Goal: Use online tool/utility: Utilize a website feature to perform a specific function

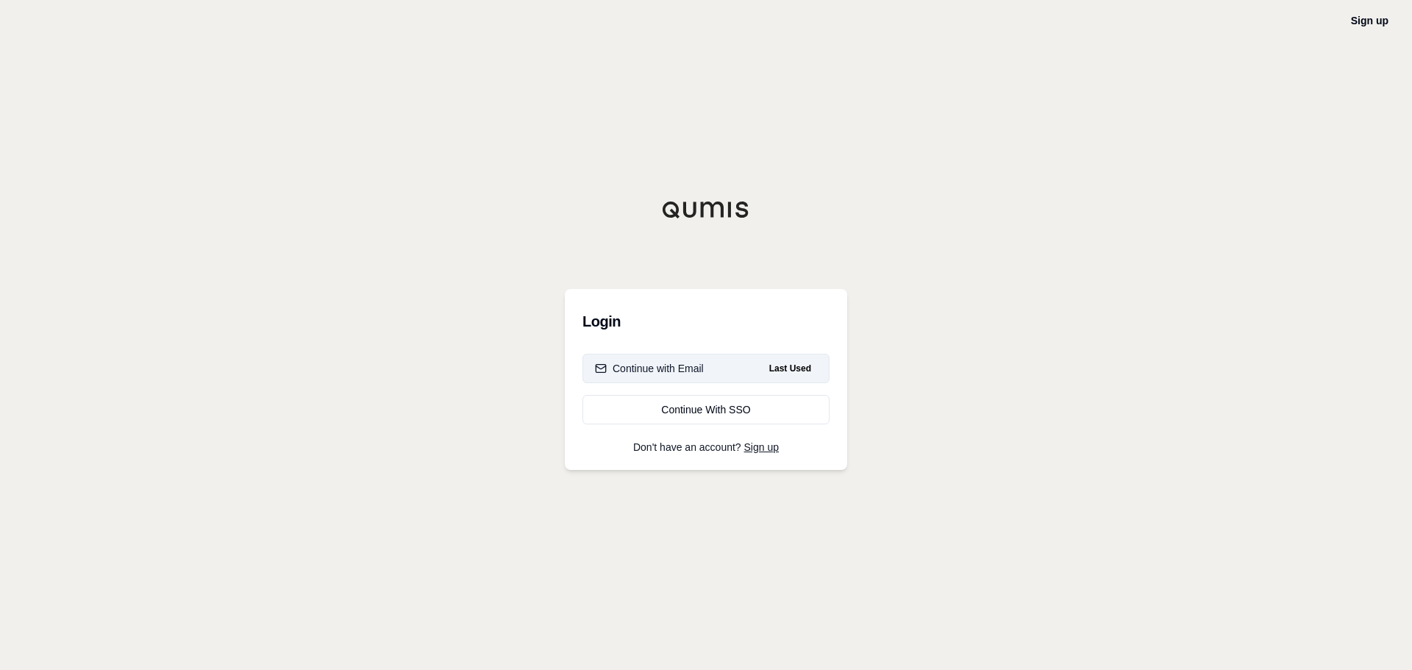
click at [683, 365] on div "Continue with Email" at bounding box center [649, 368] width 109 height 15
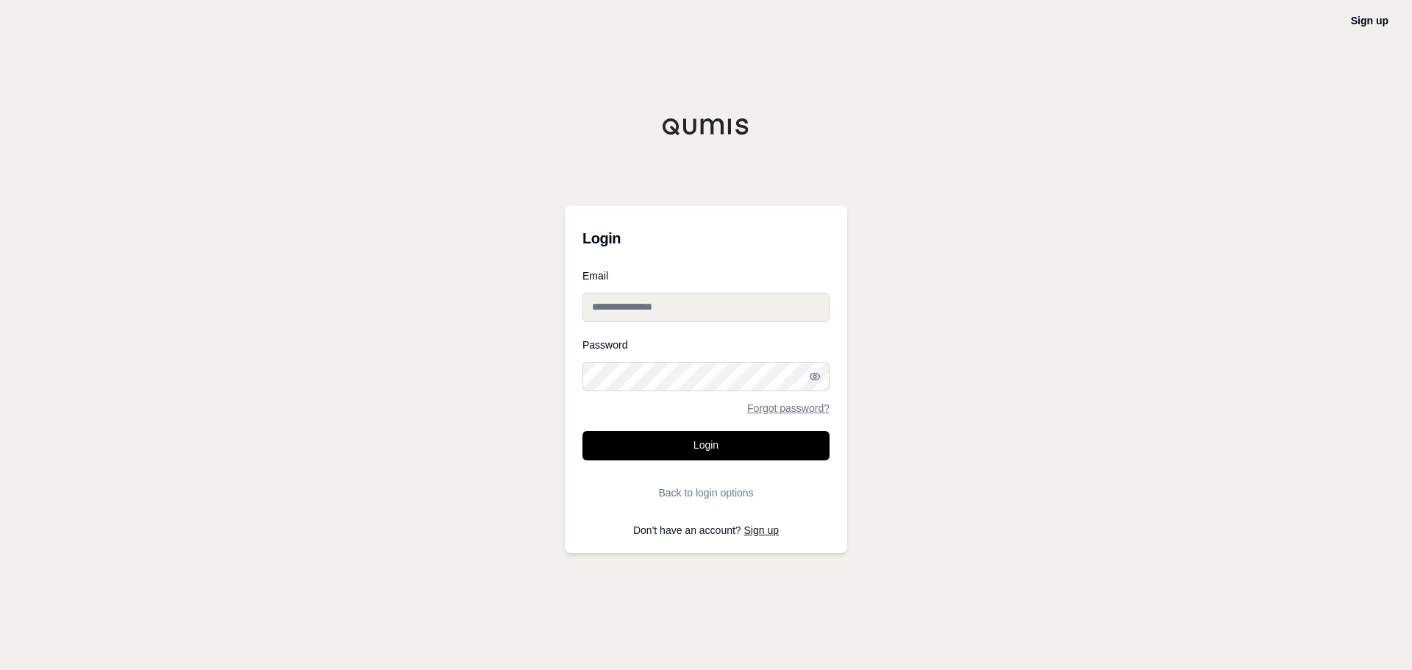
type input "**********"
click at [714, 447] on button "Login" at bounding box center [705, 445] width 247 height 29
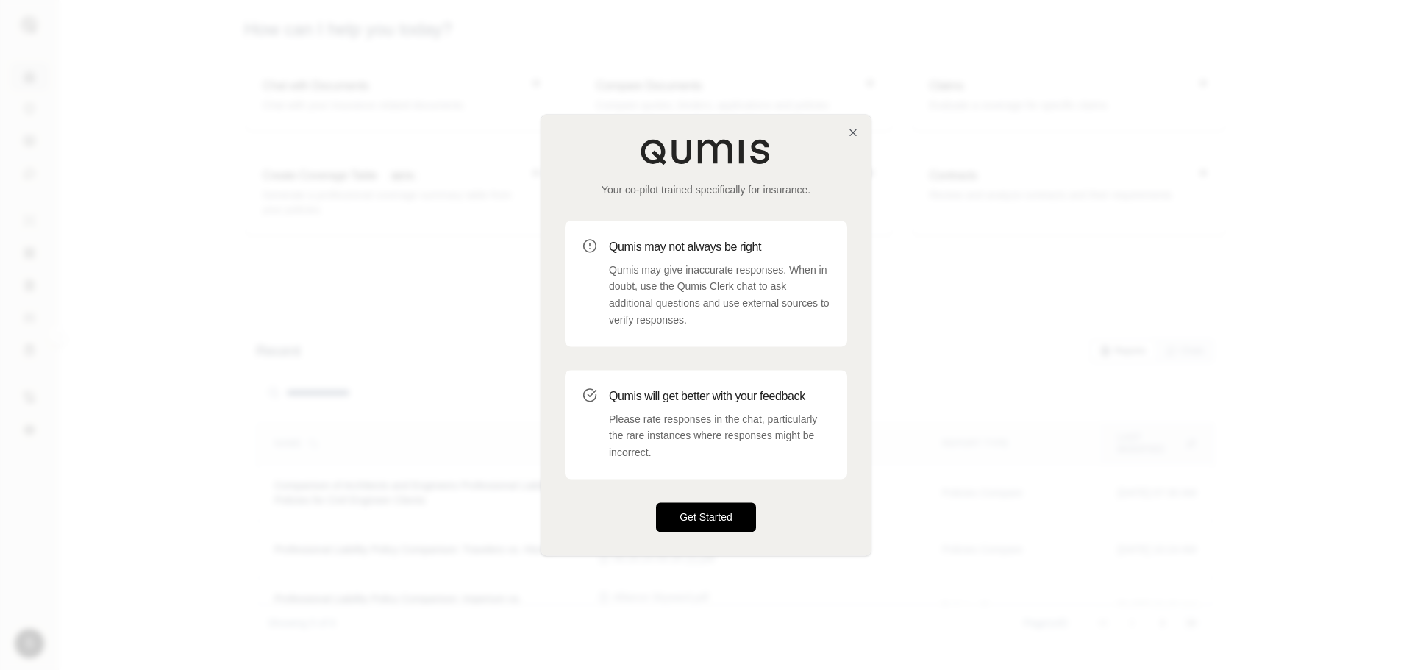
drag, startPoint x: 721, startPoint y: 507, endPoint x: 504, endPoint y: 371, distance: 257.0
click at [721, 507] on button "Get Started" at bounding box center [706, 516] width 100 height 29
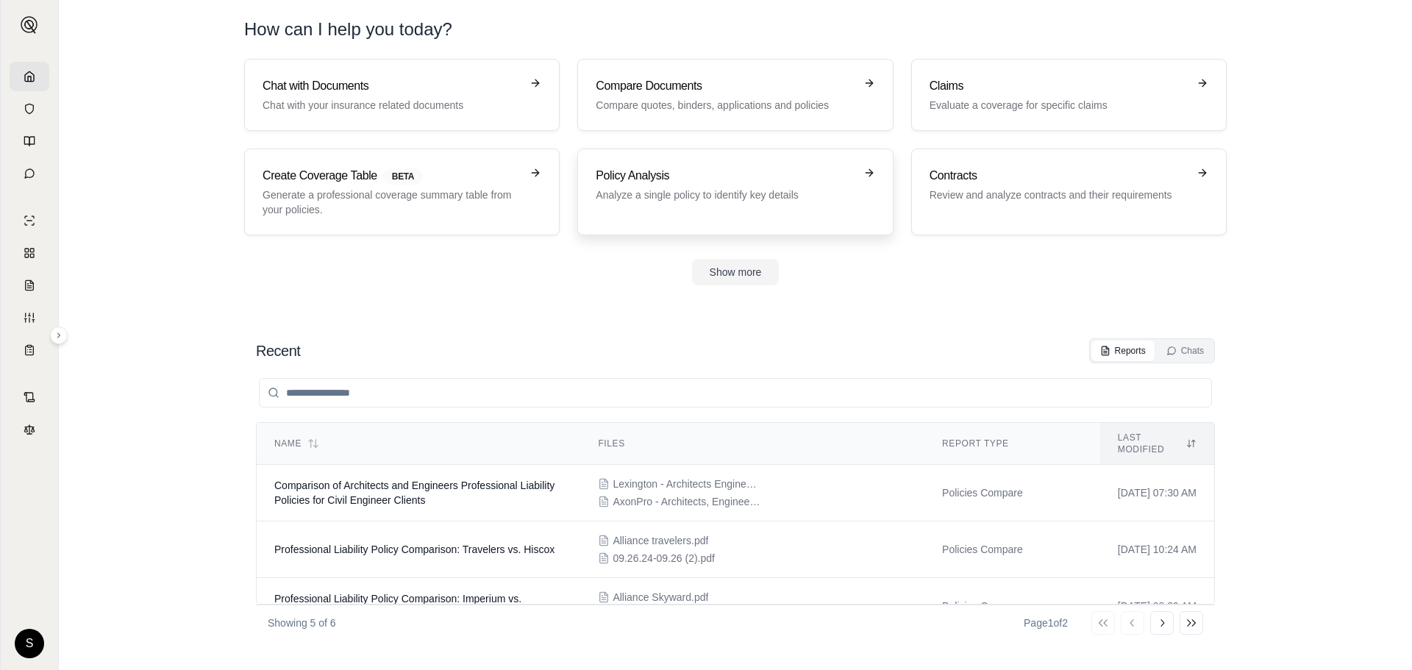
click at [665, 175] on h3 "Policy Analysis" at bounding box center [725, 176] width 258 height 18
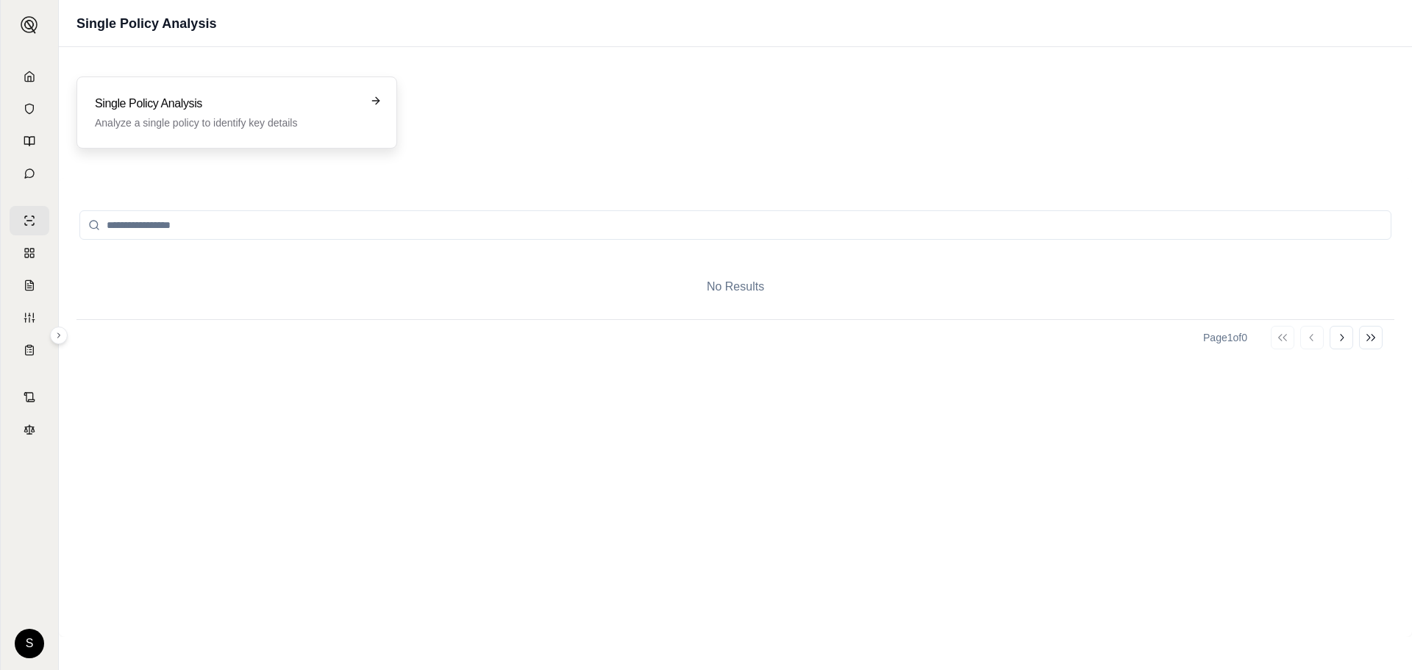
click at [265, 127] on p "Analyze a single policy to identify key details" at bounding box center [226, 122] width 263 height 15
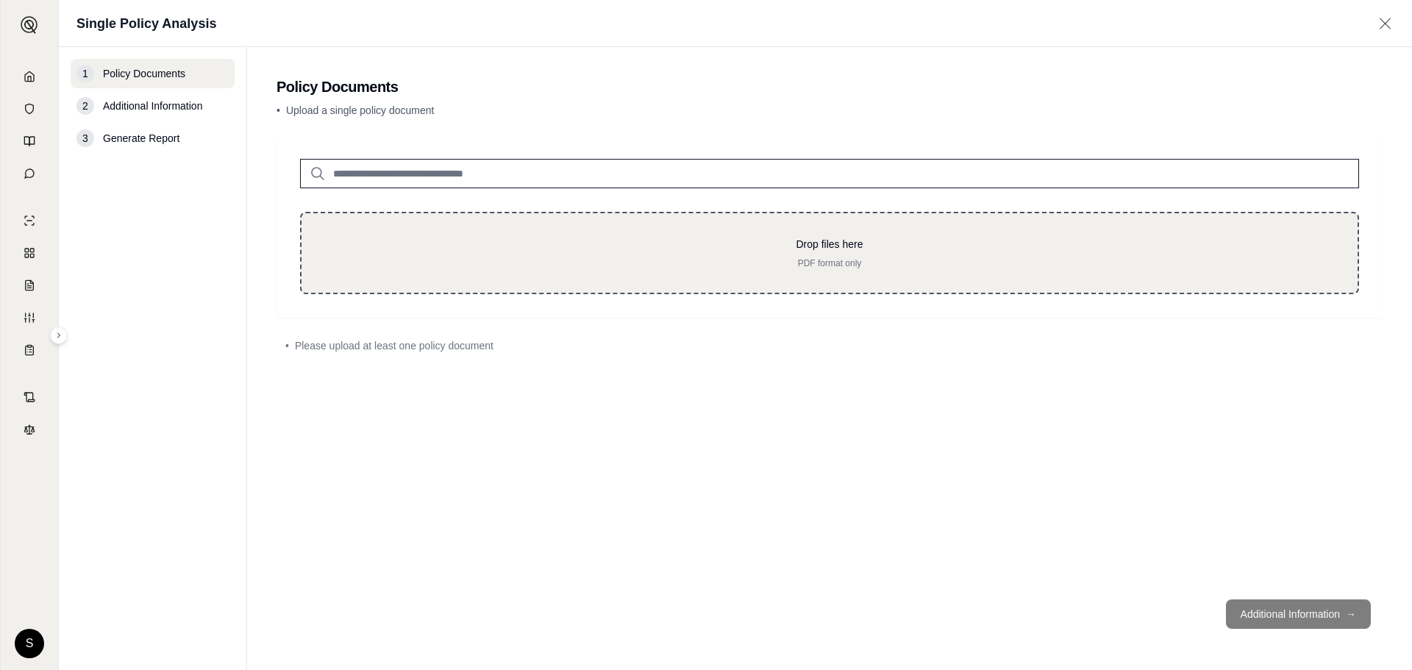
click at [766, 243] on p "Drop files here" at bounding box center [829, 244] width 1009 height 15
type input "**********"
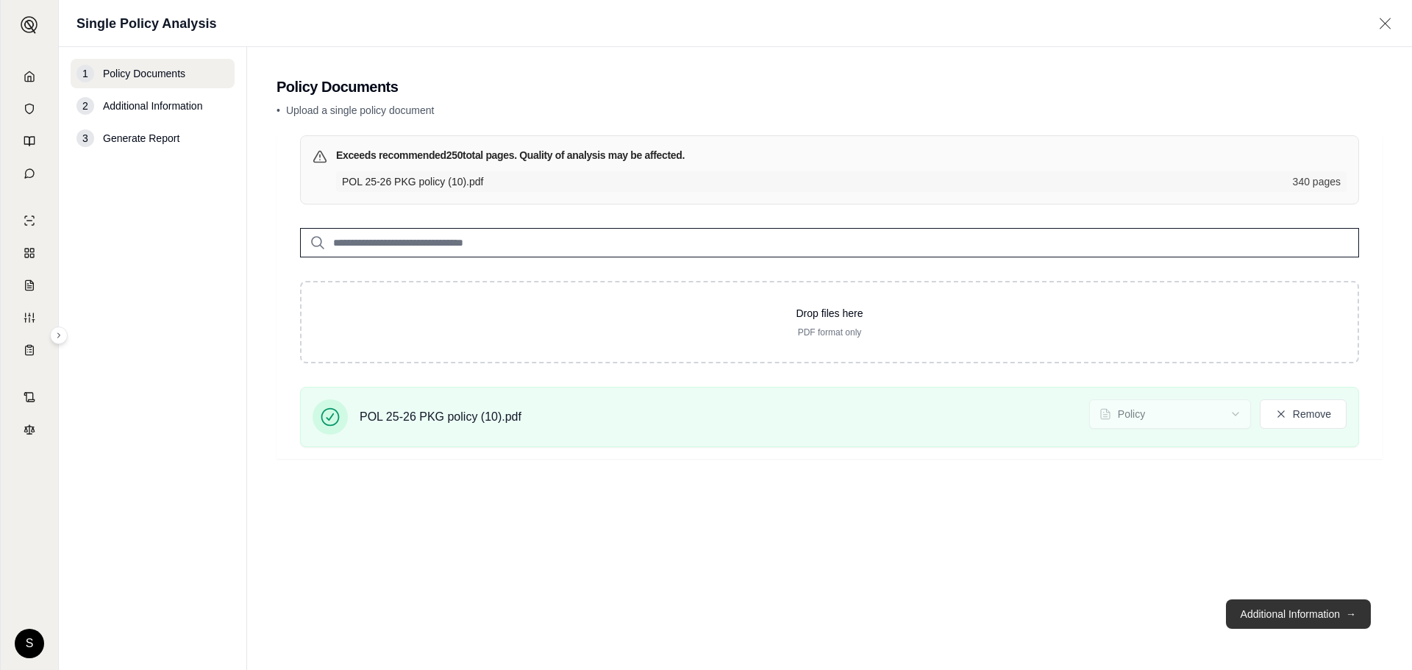
click at [1329, 612] on button "Additional Information →" at bounding box center [1298, 613] width 145 height 29
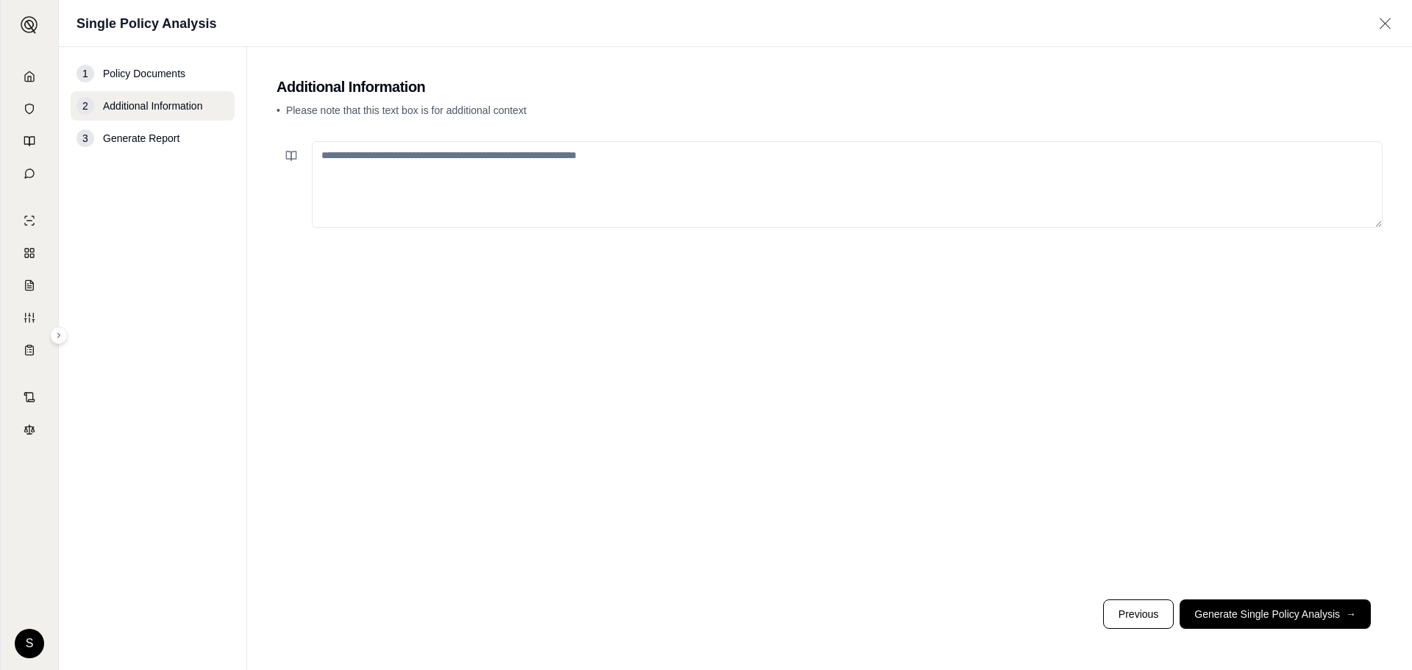
click at [553, 176] on textarea at bounding box center [847, 184] width 1071 height 87
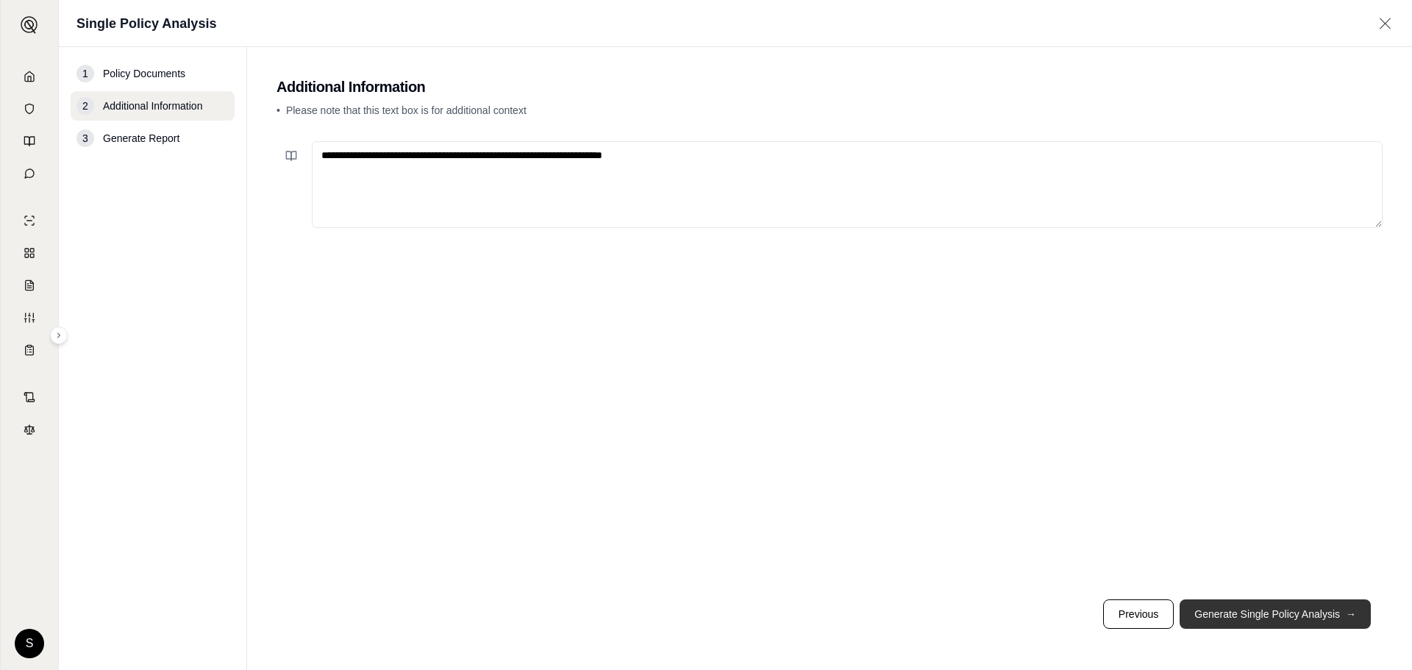
type textarea "**********"
click at [1251, 615] on button "Generate Single Policy Analysis →" at bounding box center [1274, 613] width 191 height 29
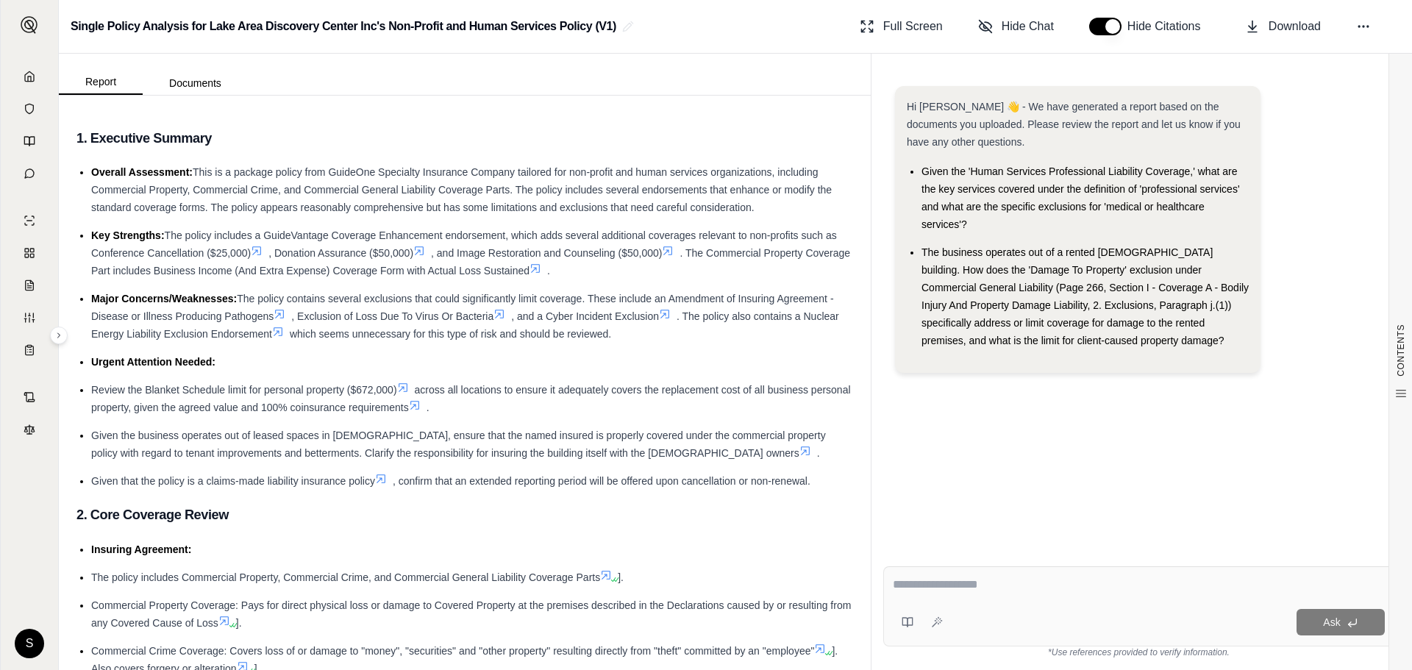
click at [993, 585] on textarea at bounding box center [1139, 585] width 492 height 18
type textarea "*"
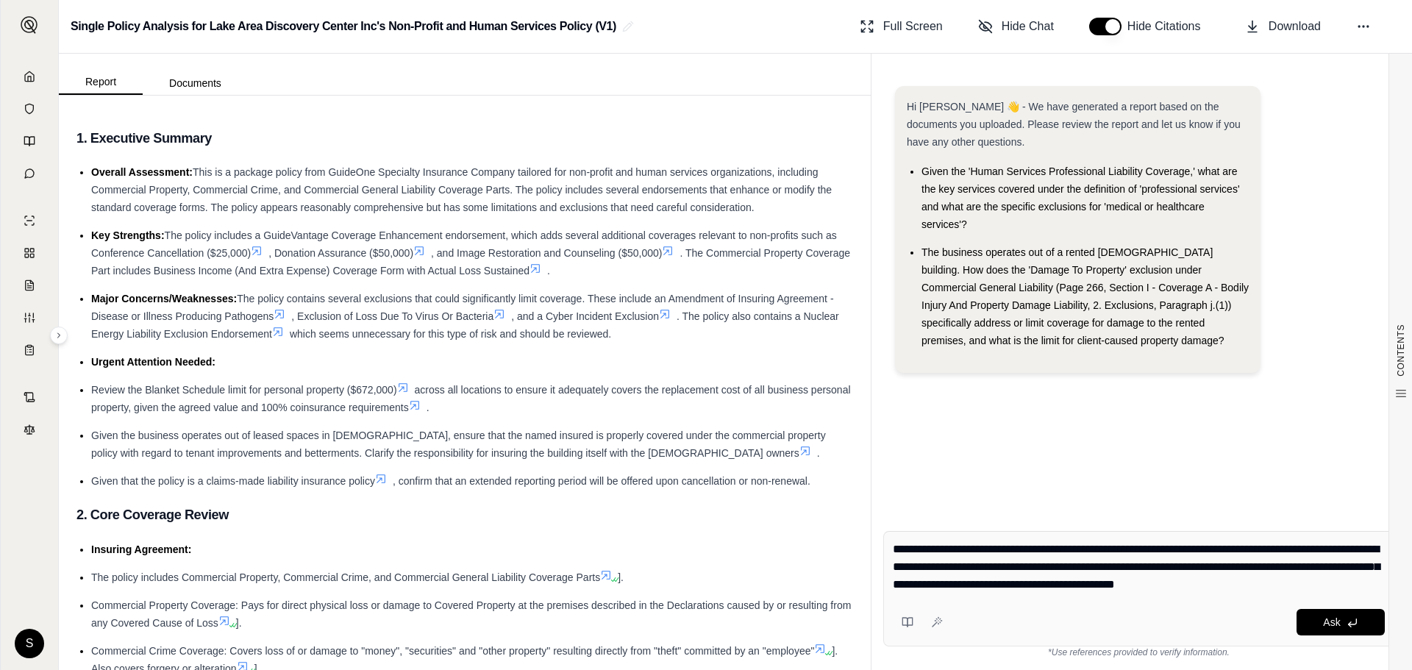
type textarea "**********"
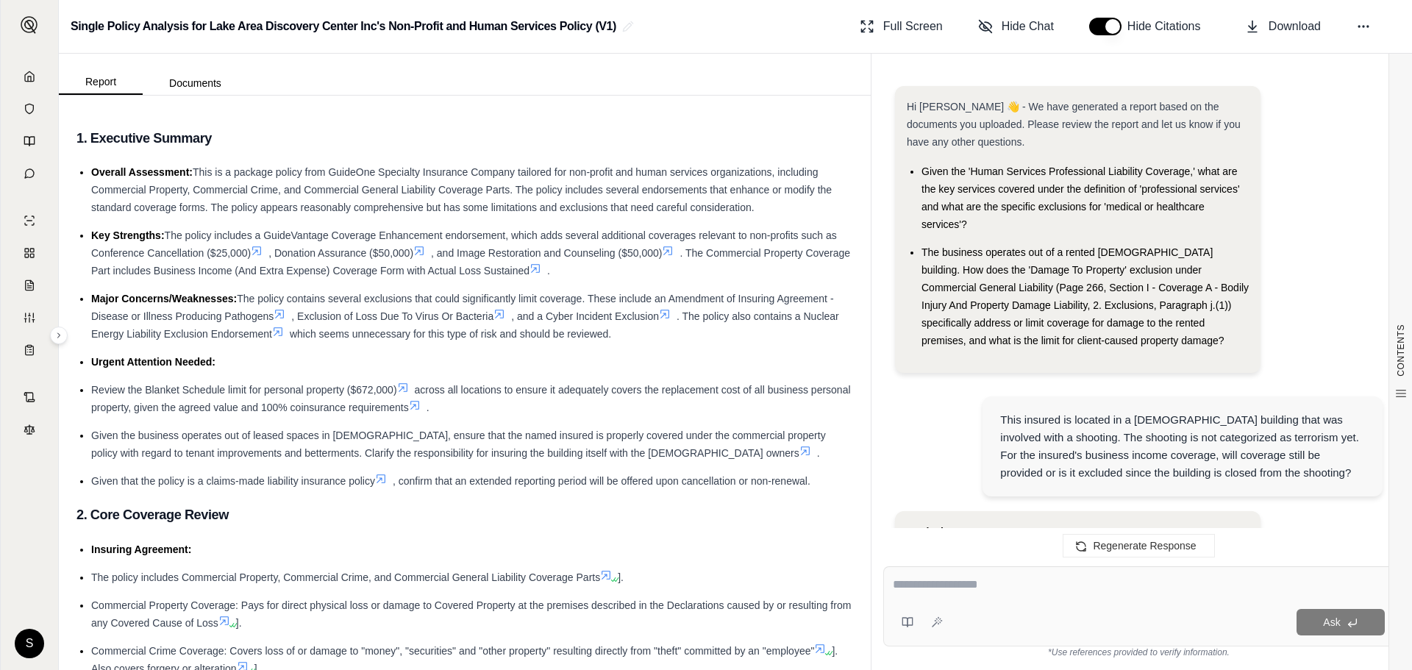
scroll to position [2325, 0]
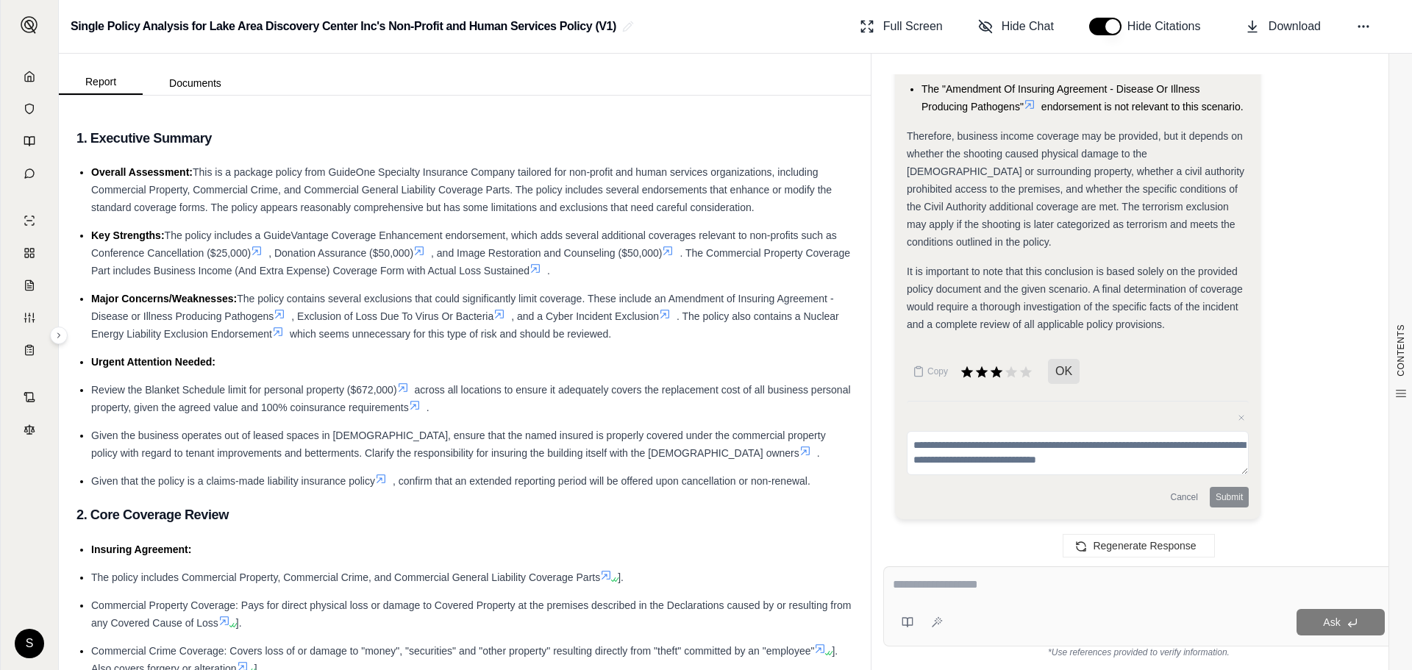
click at [989, 593] on textarea at bounding box center [1139, 585] width 492 height 18
click at [963, 589] on textarea at bounding box center [1139, 585] width 492 height 18
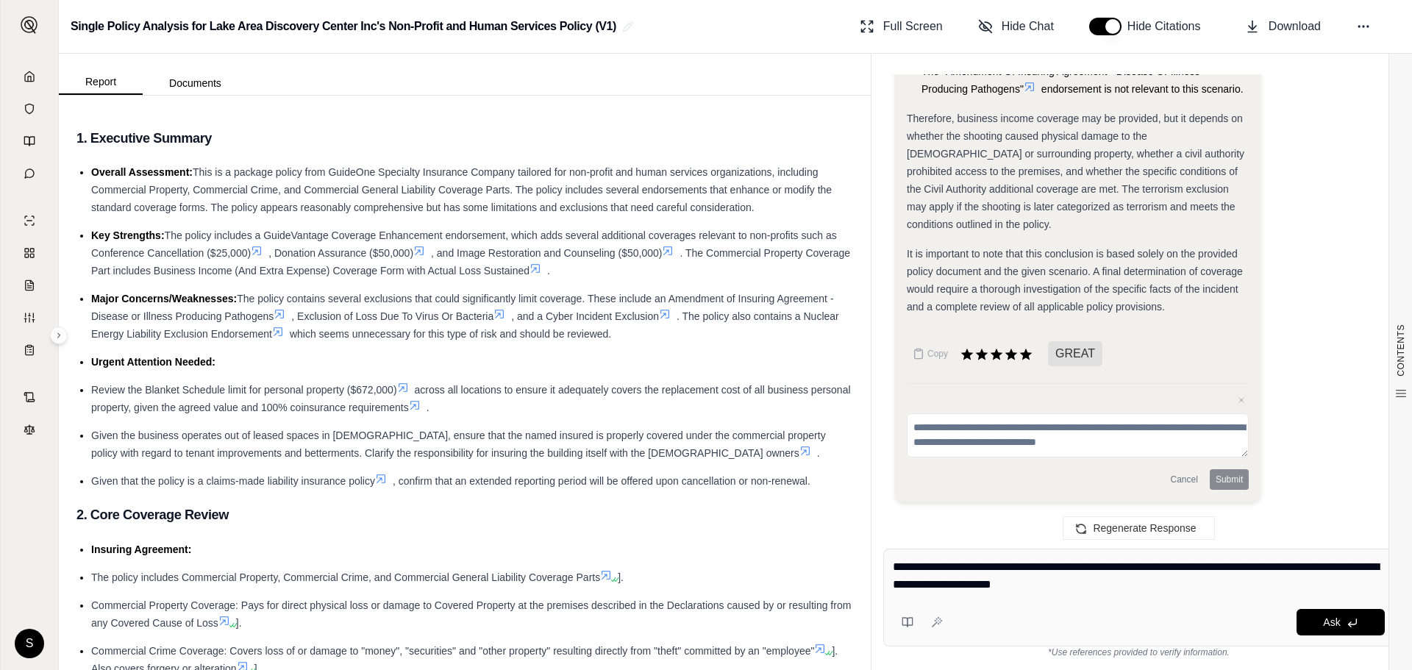
type textarea "**********"
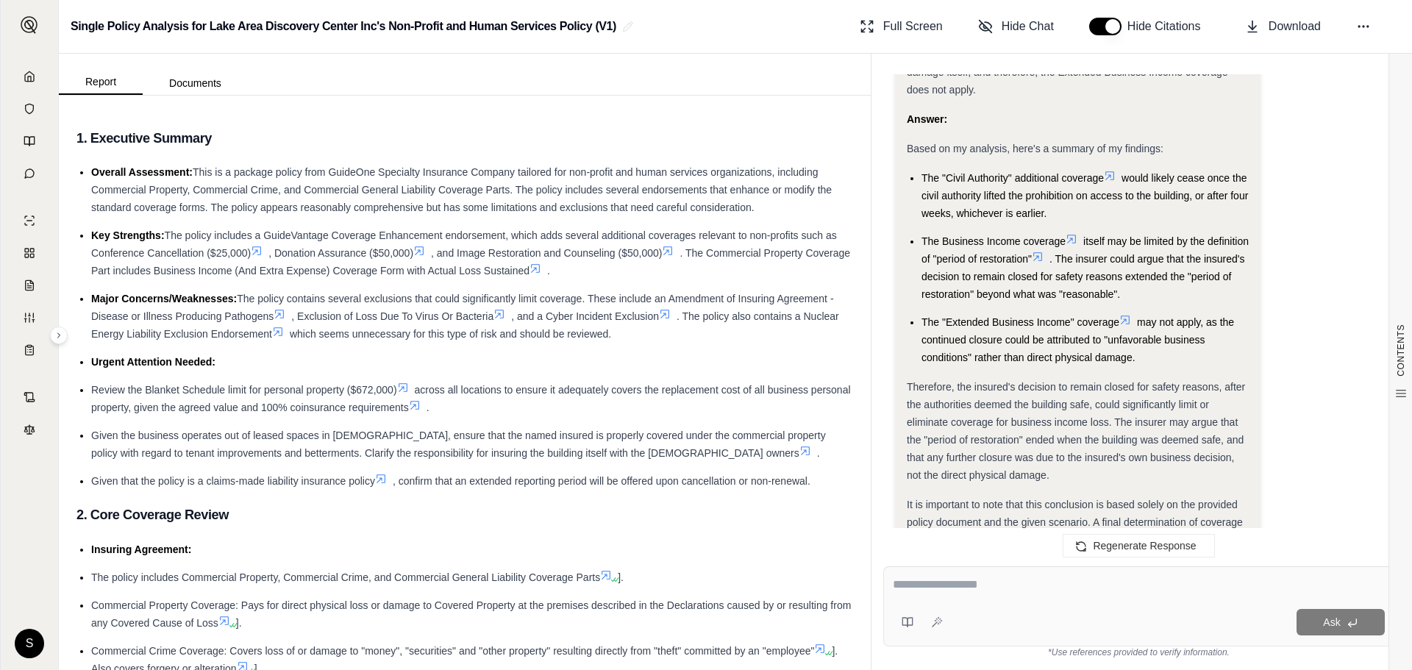
scroll to position [4023, 0]
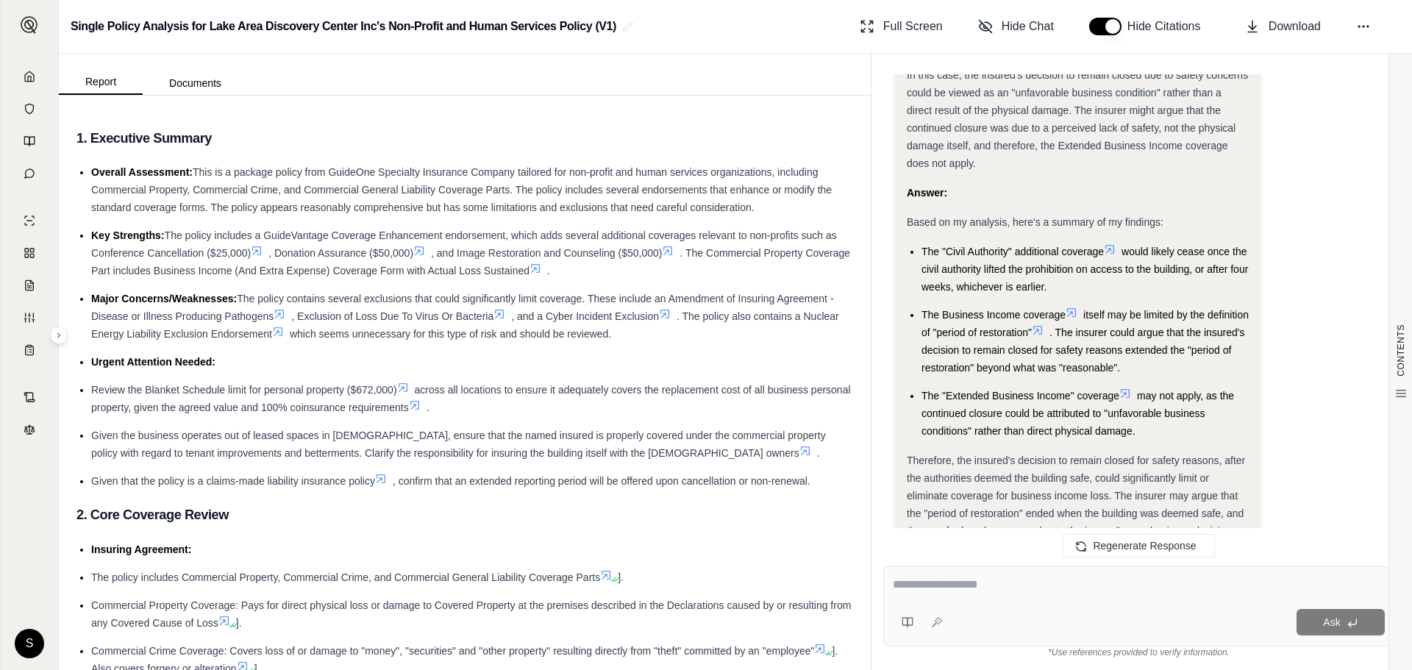
click at [1115, 255] on icon at bounding box center [1110, 249] width 12 height 12
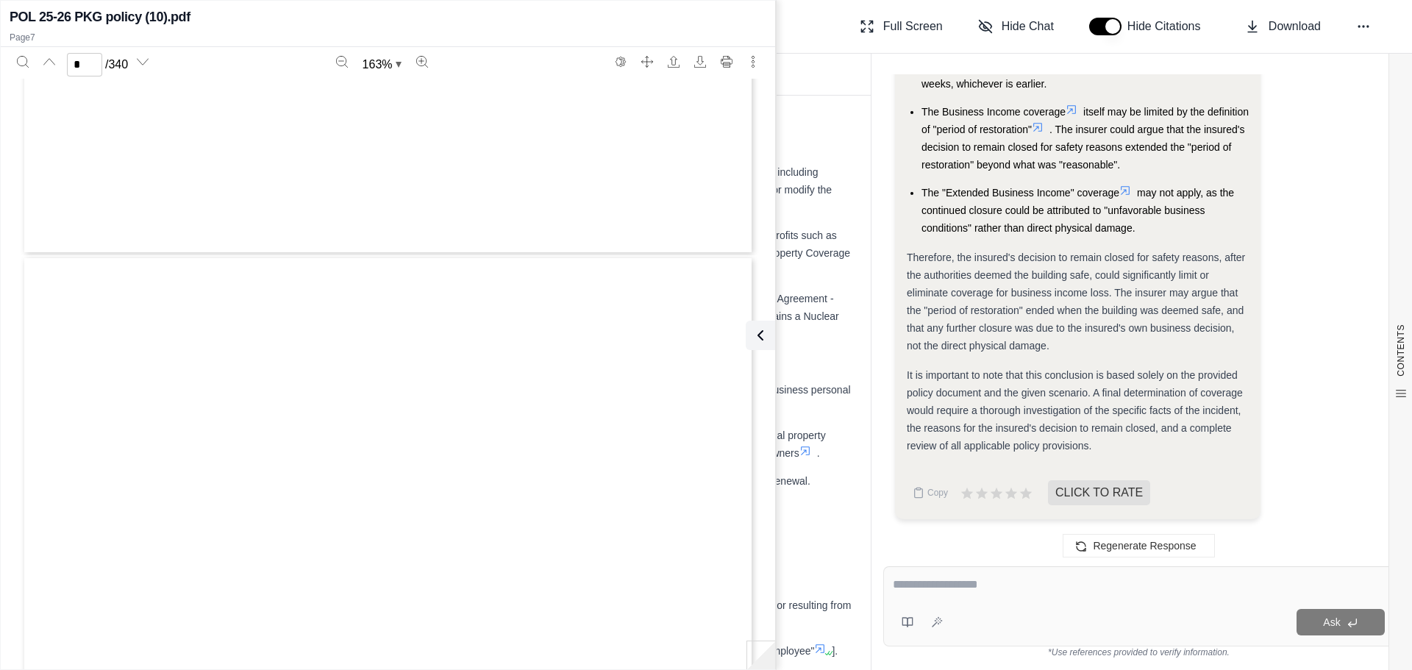
type input "*"
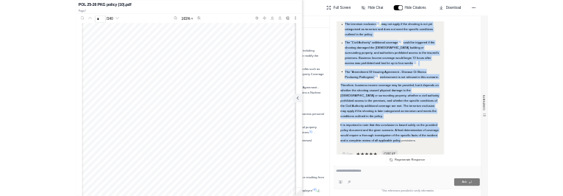
scroll to position [2172, 0]
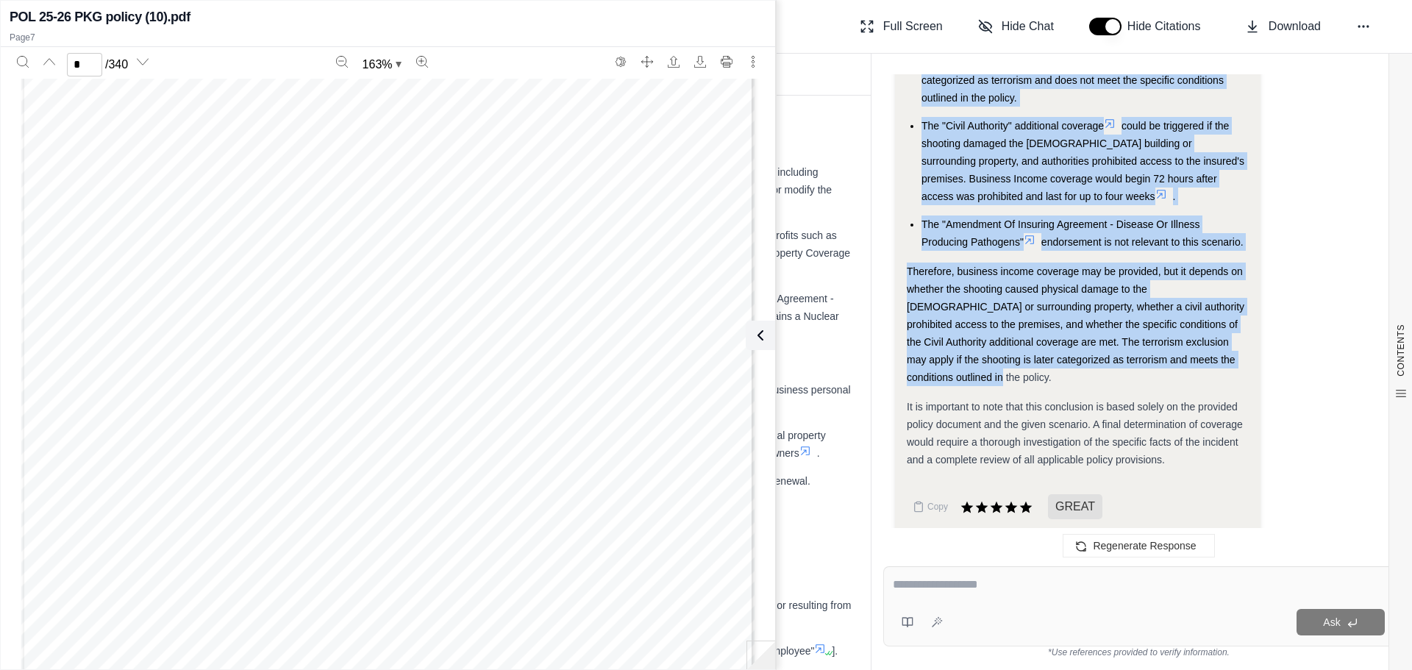
drag, startPoint x: 921, startPoint y: 180, endPoint x: 1059, endPoint y: 401, distance: 259.9
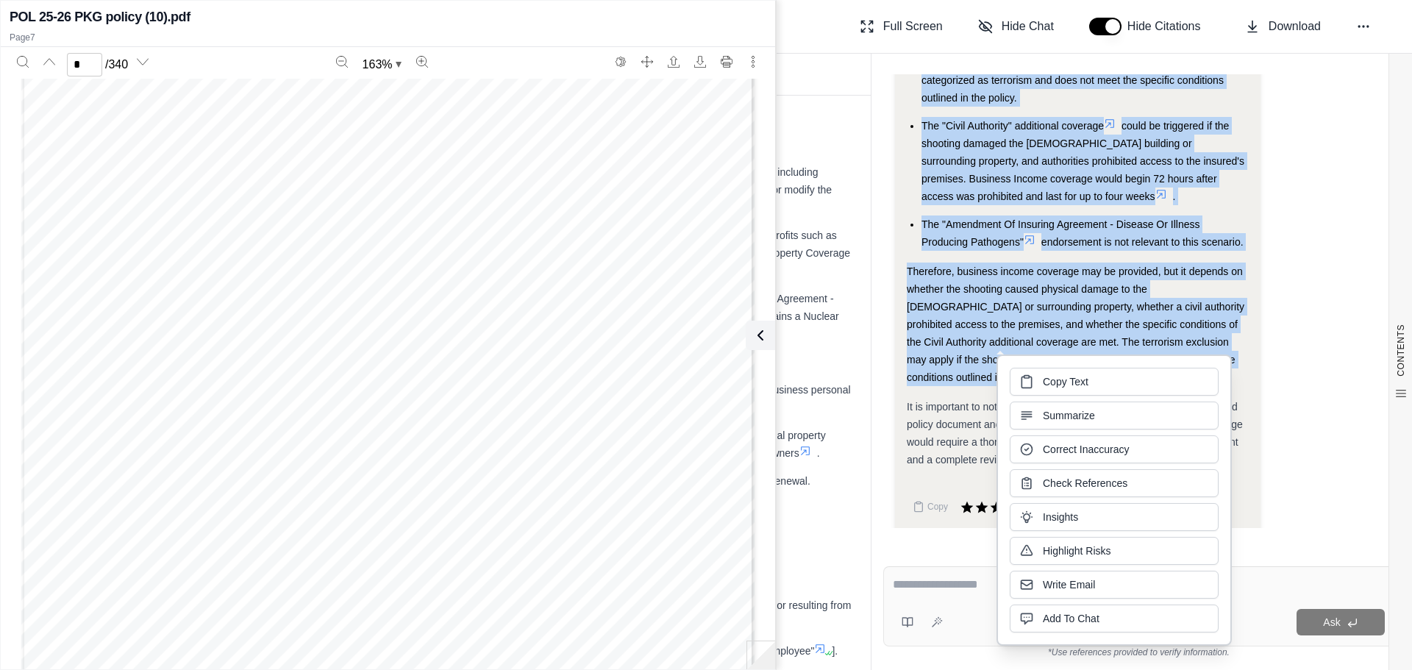
copy div "The Commercial Property Coverage Part, with the Business Income (And Extra Expe…"
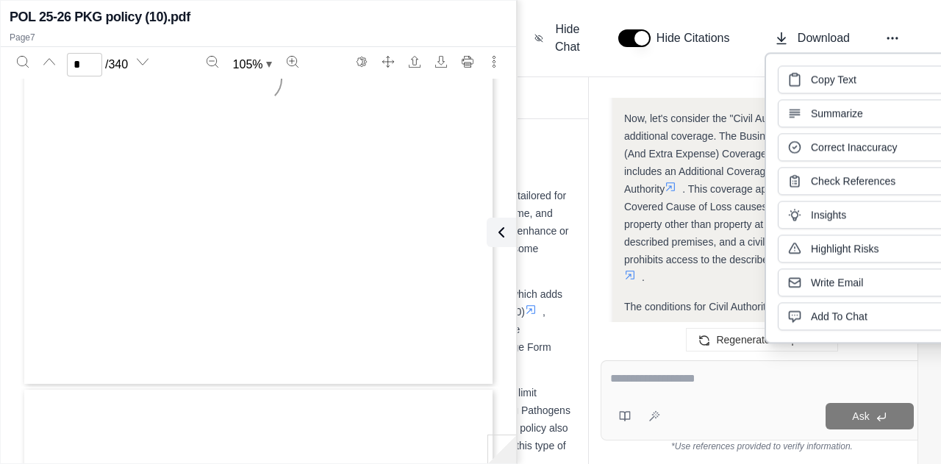
type input "*"
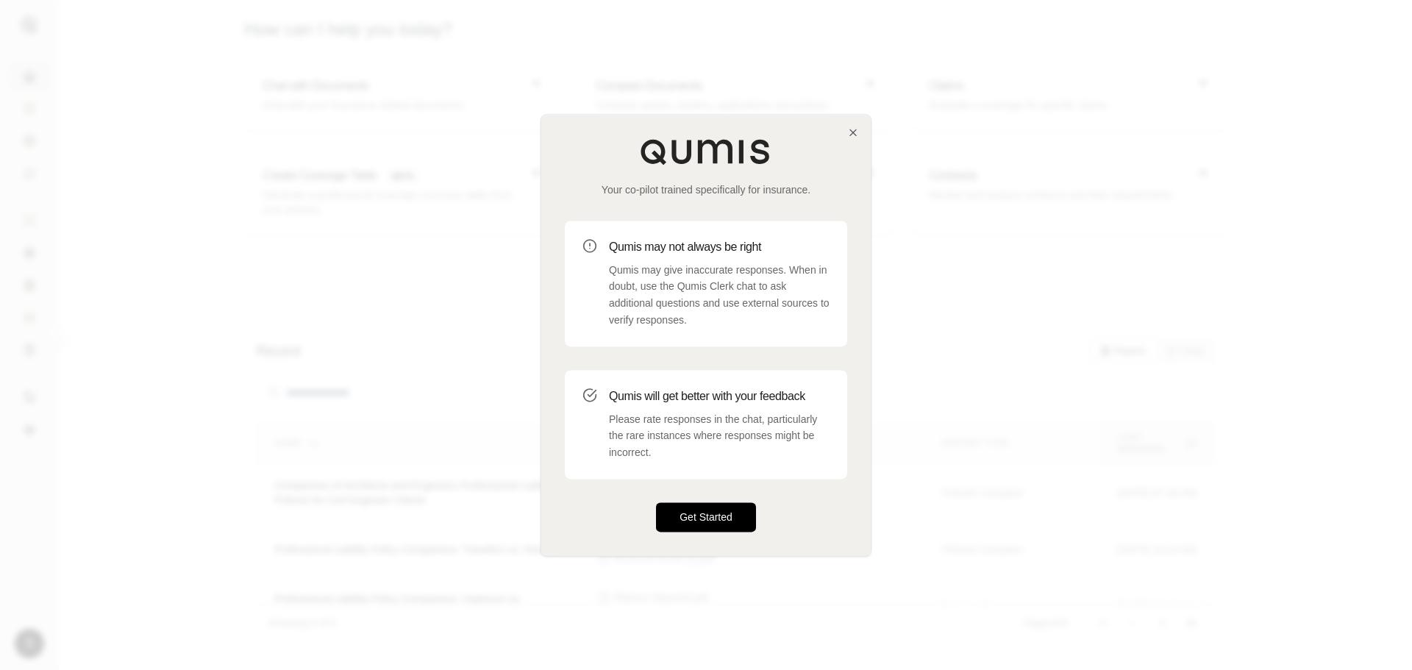
click at [703, 529] on button "Get Started" at bounding box center [706, 516] width 100 height 29
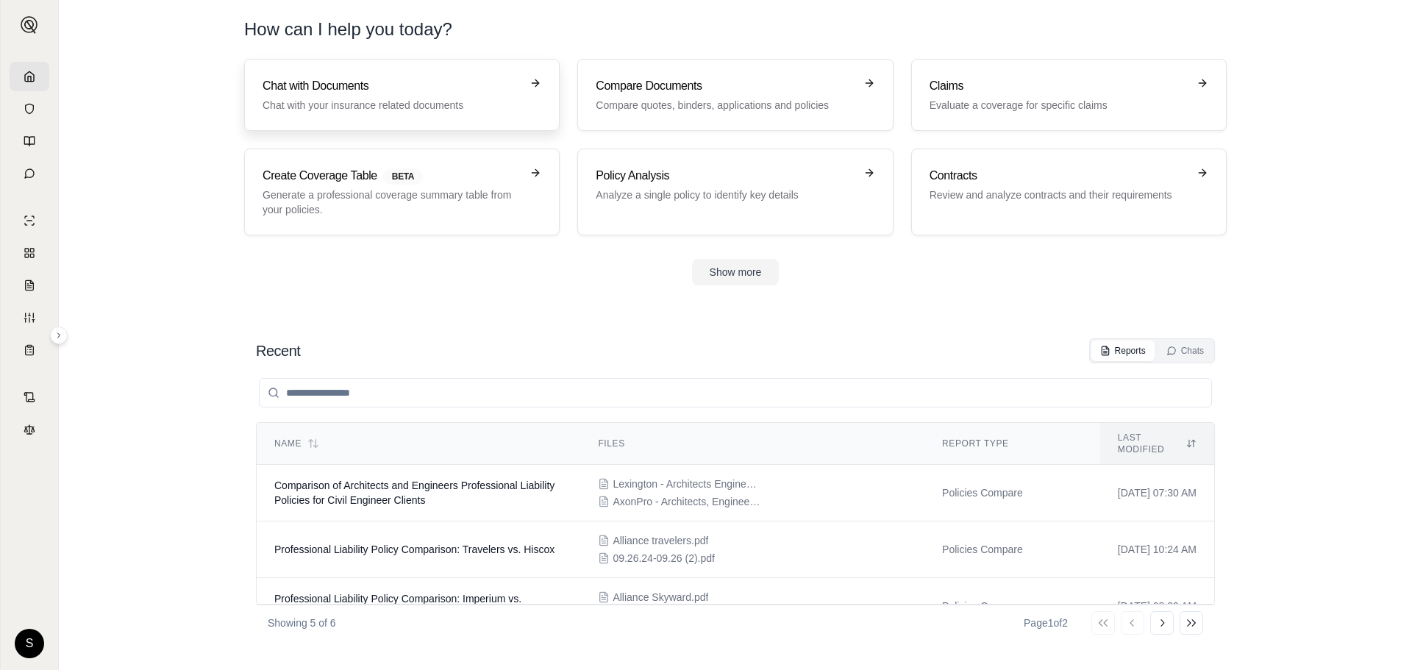
click at [458, 84] on h3 "Chat with Documents" at bounding box center [391, 86] width 258 height 18
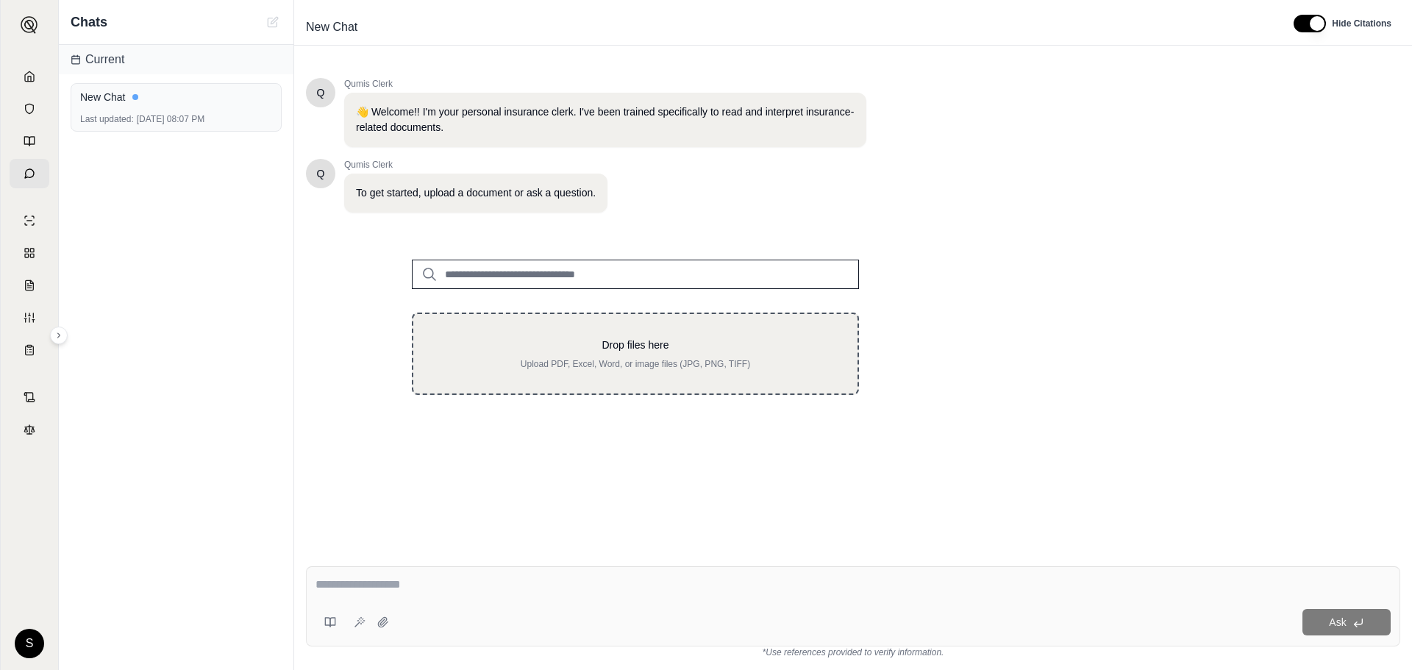
click at [596, 357] on div "Drop files here Upload PDF, Excel, Word, or image files (JPG, PNG, TIFF)" at bounding box center [635, 353] width 397 height 32
type input "**********"
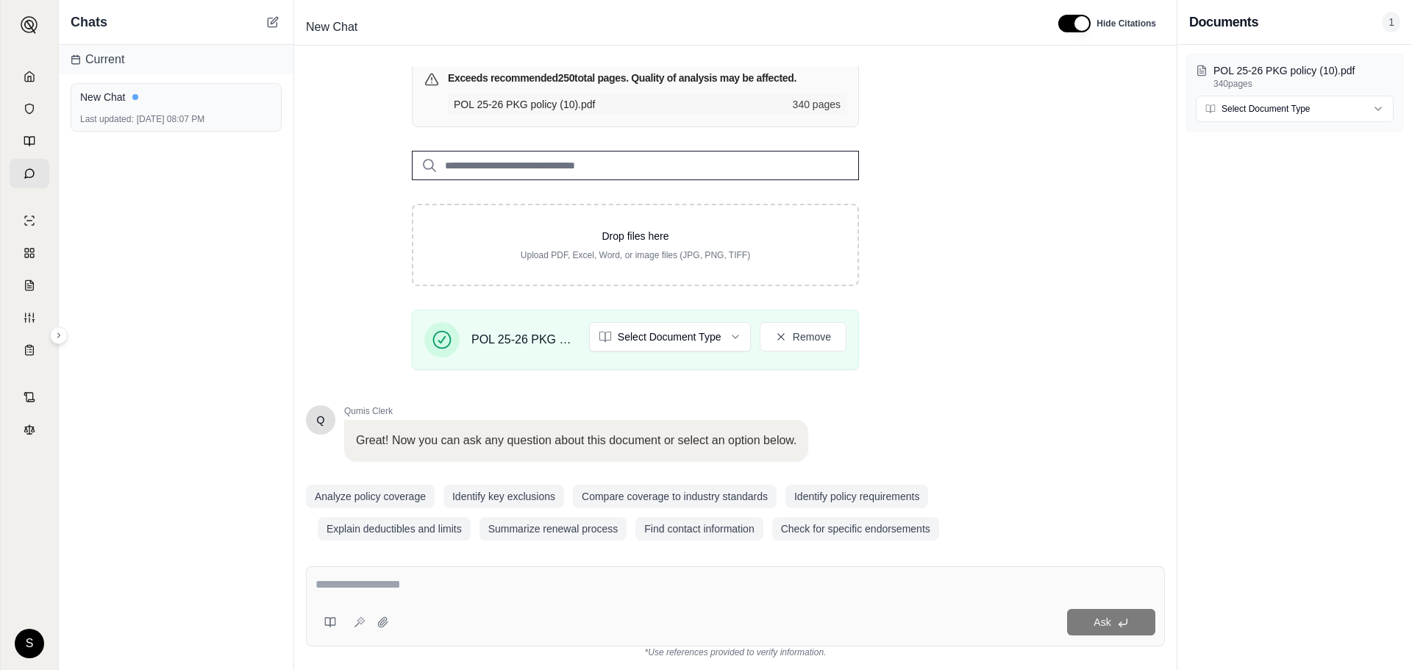
scroll to position [193, 0]
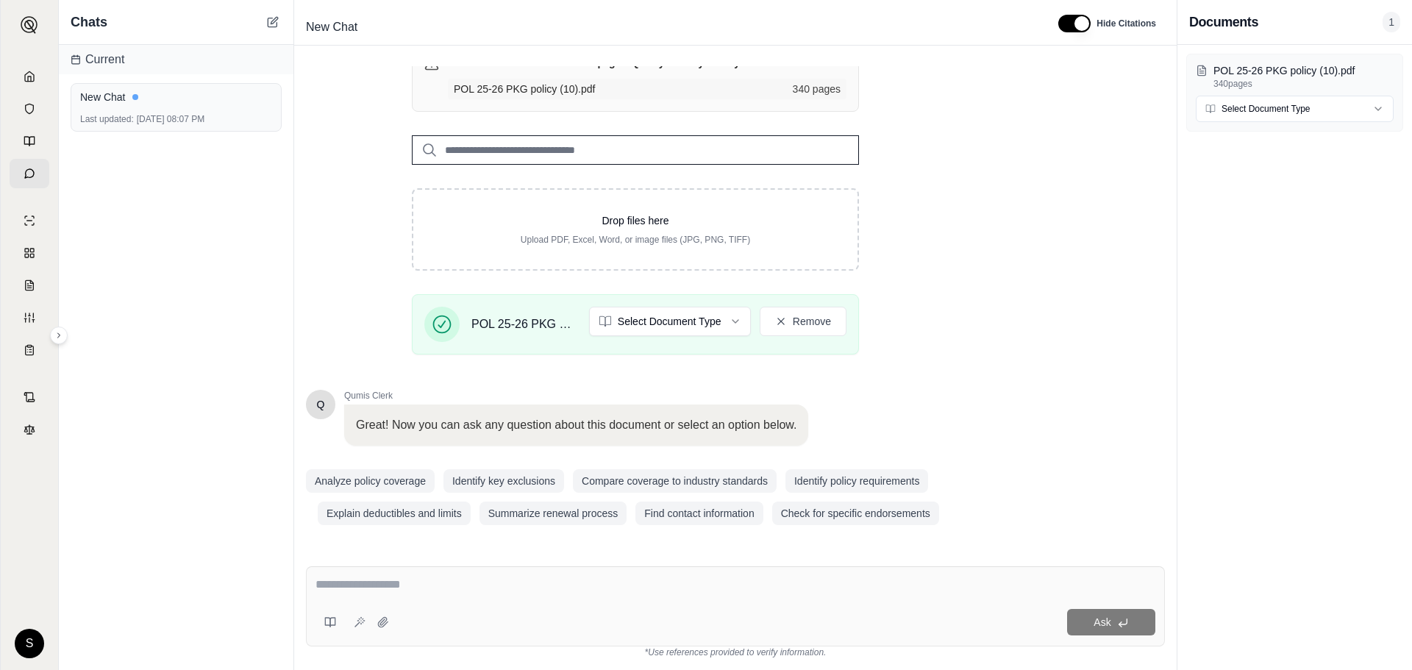
click at [557, 591] on textarea at bounding box center [735, 585] width 840 height 18
type textarea "*"
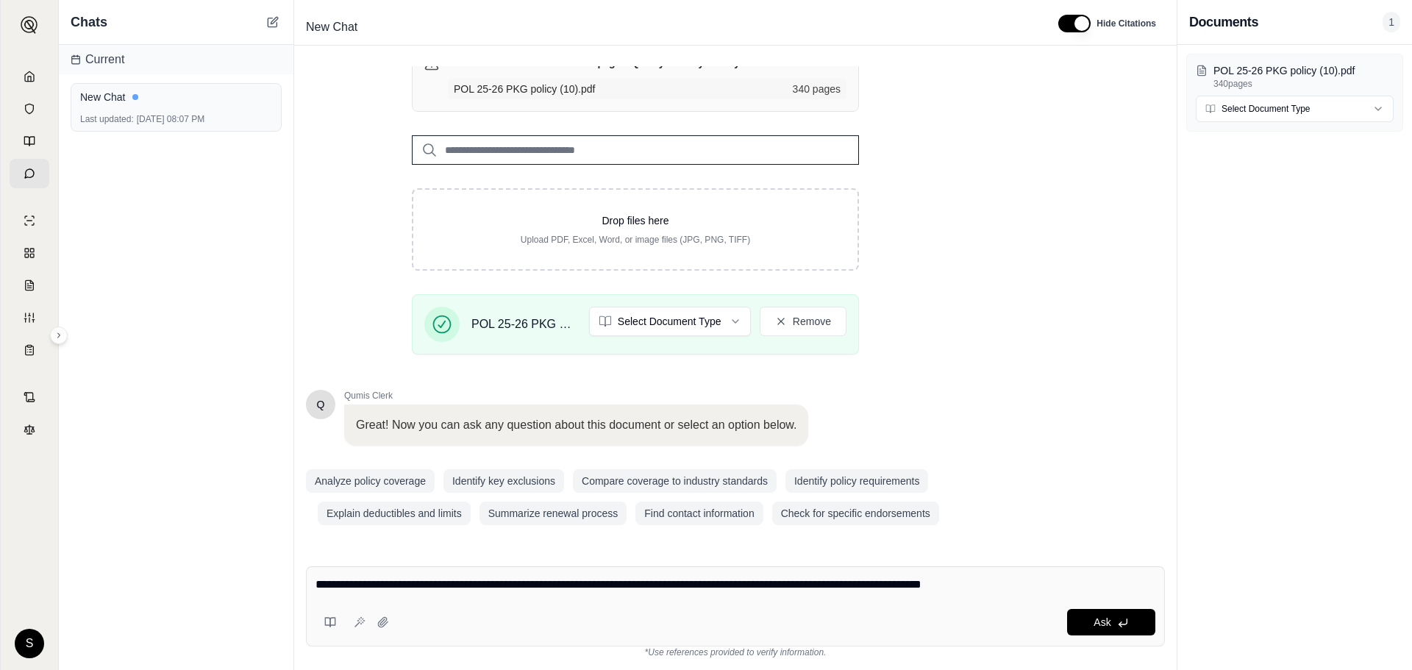
type textarea "**********"
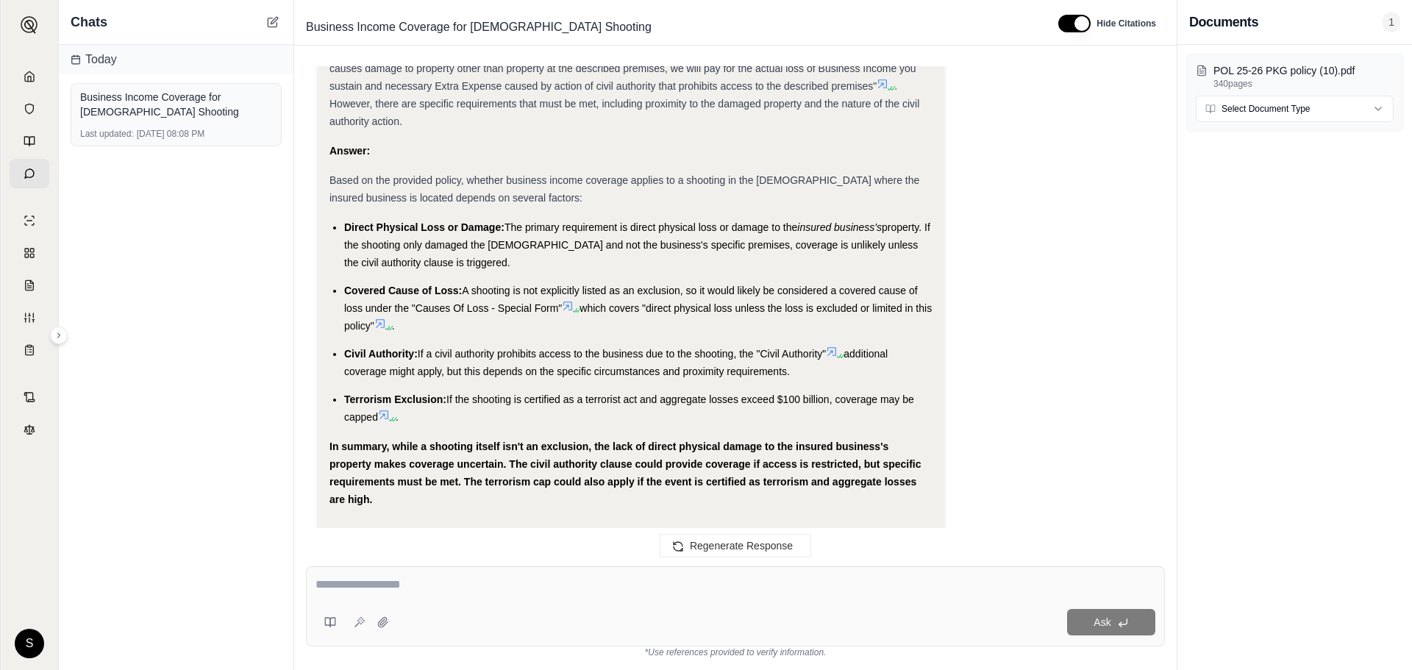
scroll to position [1328, 0]
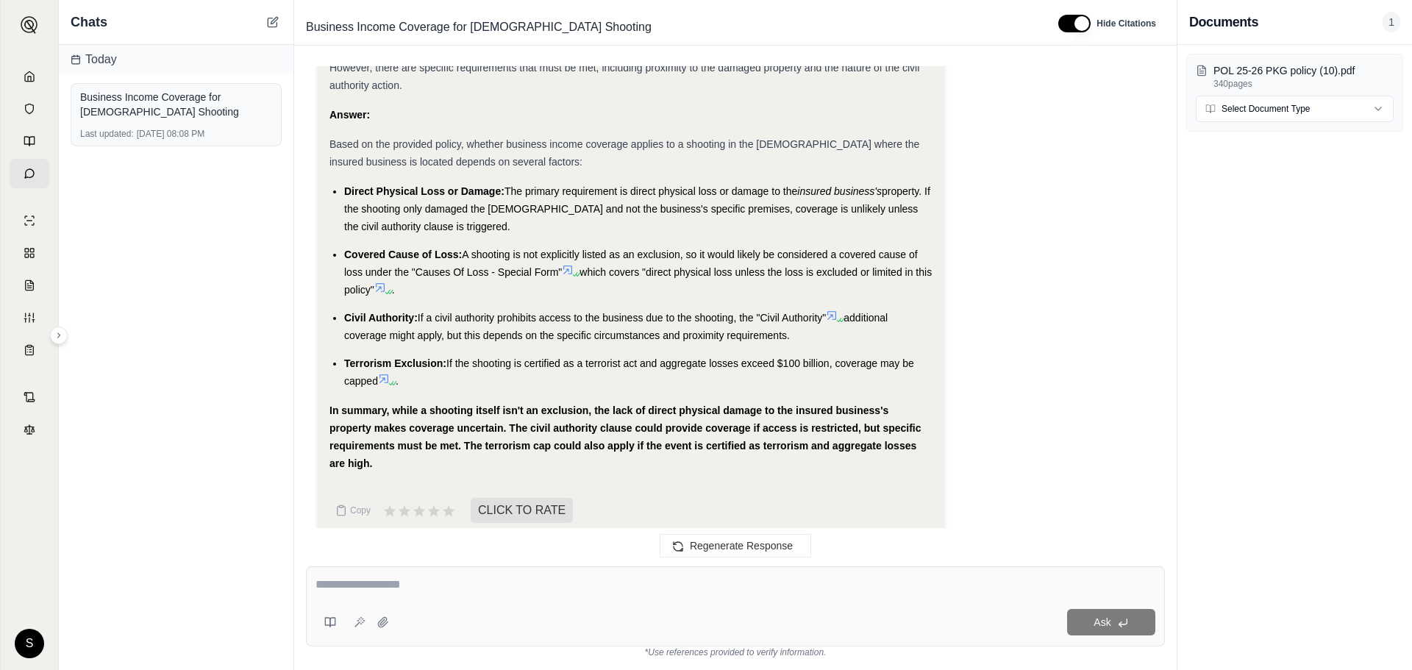
click at [512, 580] on textarea at bounding box center [735, 585] width 840 height 18
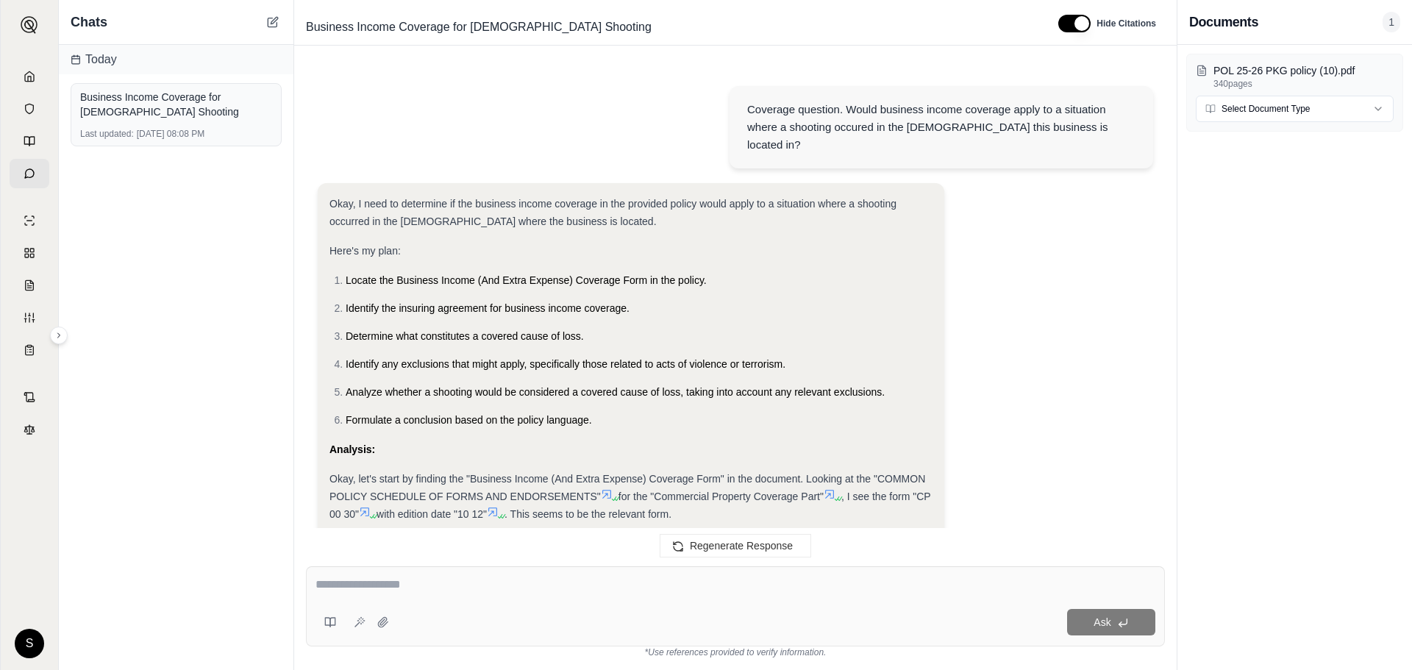
scroll to position [0, 0]
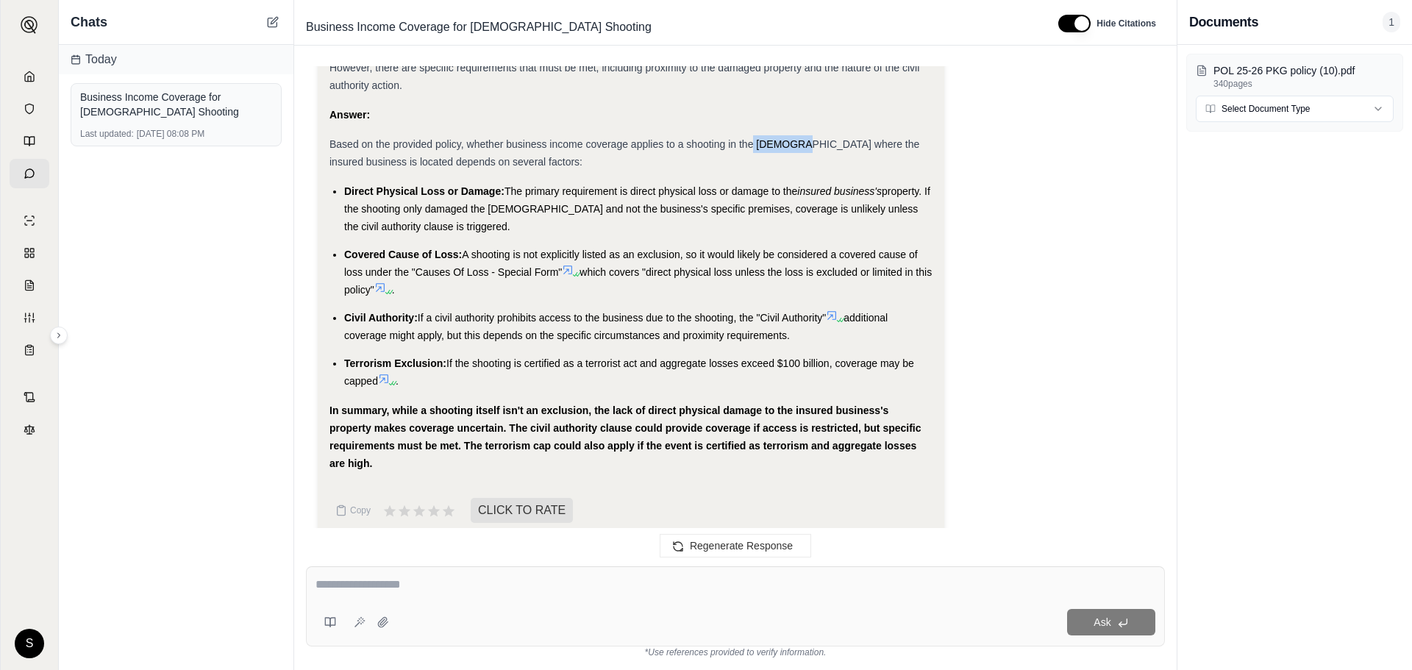
drag, startPoint x: 754, startPoint y: 110, endPoint x: 798, endPoint y: 110, distance: 44.1
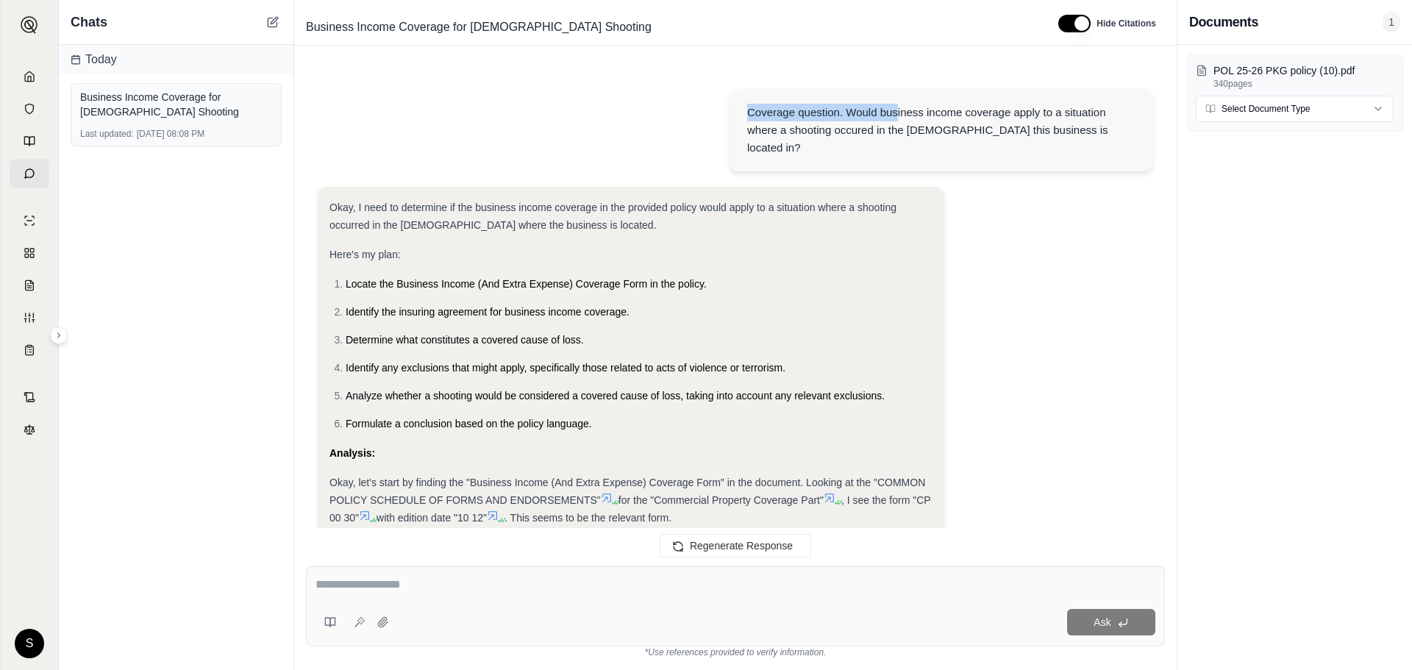
drag, startPoint x: 749, startPoint y: 110, endPoint x: 896, endPoint y: 119, distance: 146.6
click at [896, 119] on div "Coverage question. Would business income coverage apply to a situation where a …" at bounding box center [941, 130] width 388 height 53
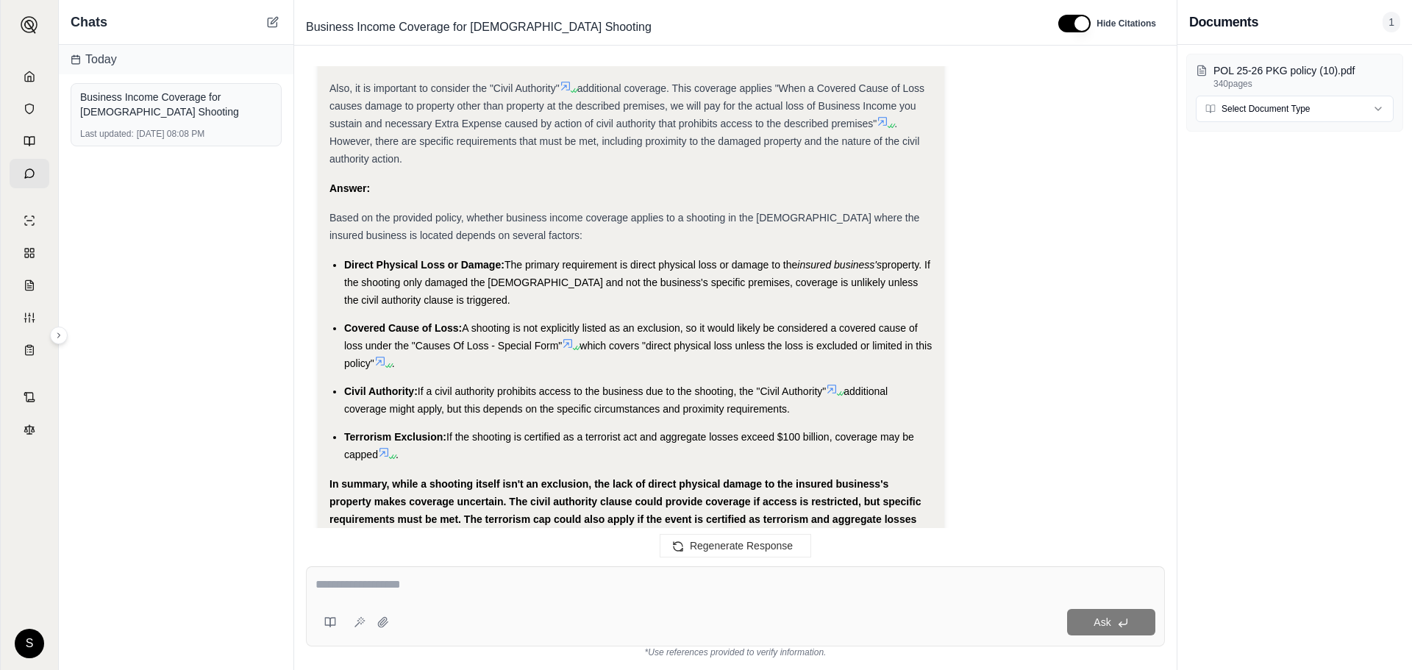
scroll to position [1328, 0]
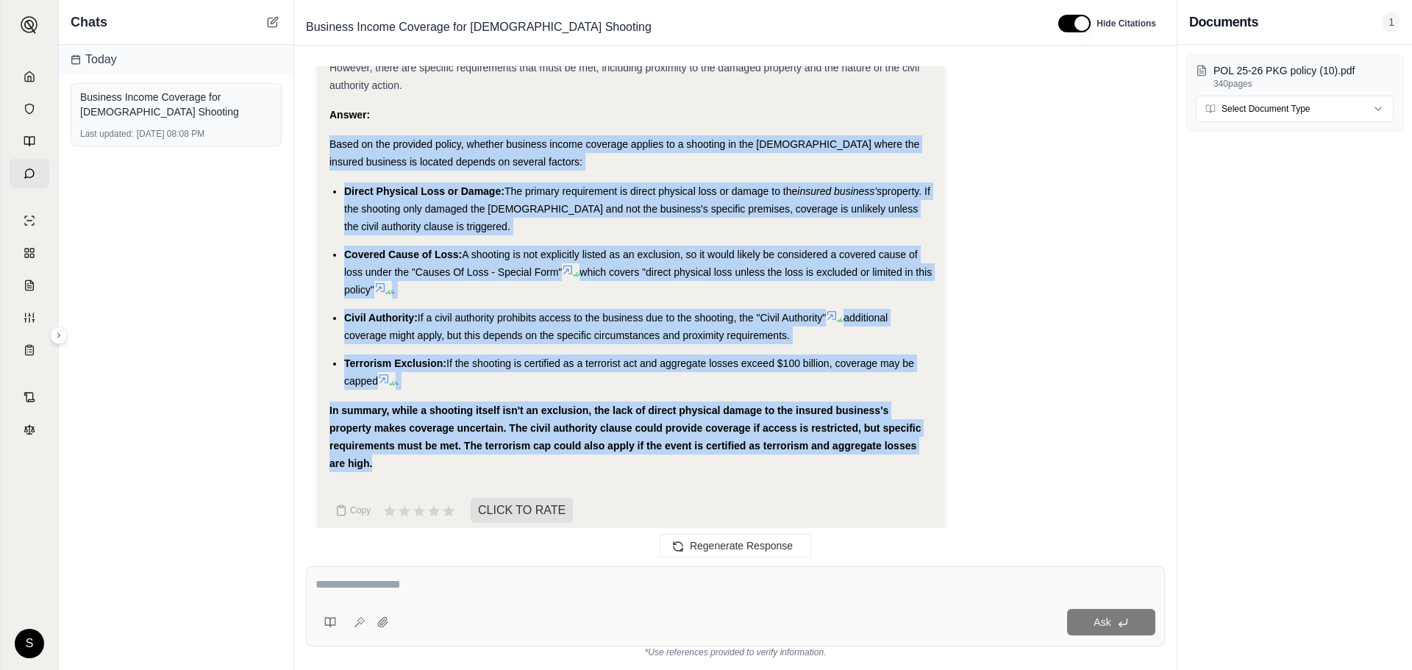
drag, startPoint x: 406, startPoint y: 443, endPoint x: 320, endPoint y: 128, distance: 326.9
copy div "Based on the provided policy, whether business income coverage applies to a sho…"
